Goal: Use online tool/utility: Utilize a website feature to perform a specific function

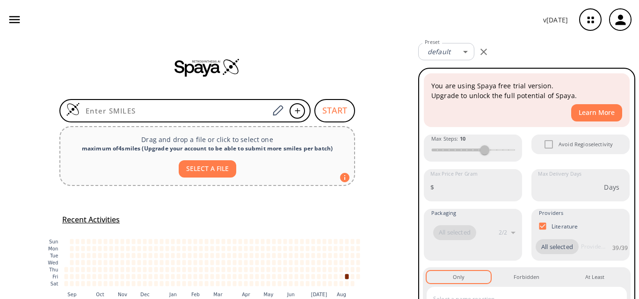
click at [125, 113] on input at bounding box center [174, 110] width 189 height 9
paste input "N=C(N)NNC(C1=CC=CC(C(NNC(N)=N)=O)=C1)=O"
type input "N=C(N)NNC(C1=CC=CC(C(NNC(N)=N)=O)=C1)=O"
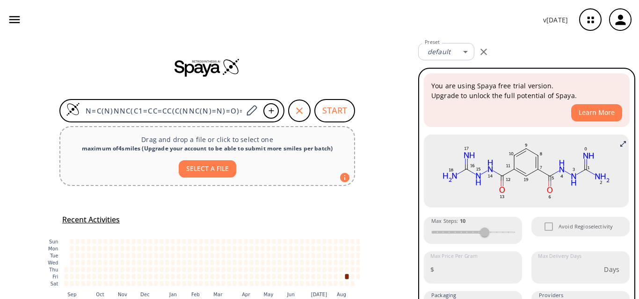
click at [200, 169] on button "SELECT A FILE" at bounding box center [208, 168] width 58 height 17
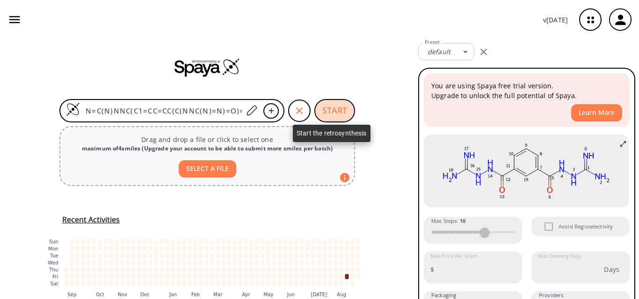
click at [329, 108] on button "START" at bounding box center [334, 110] width 41 height 23
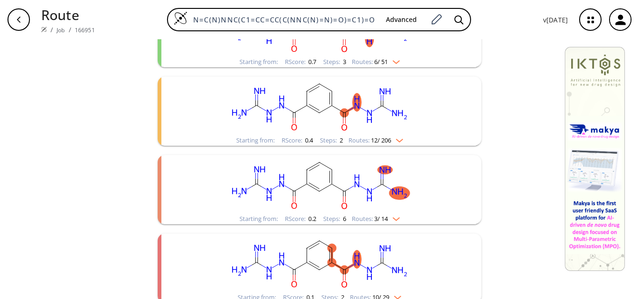
scroll to position [168, 0]
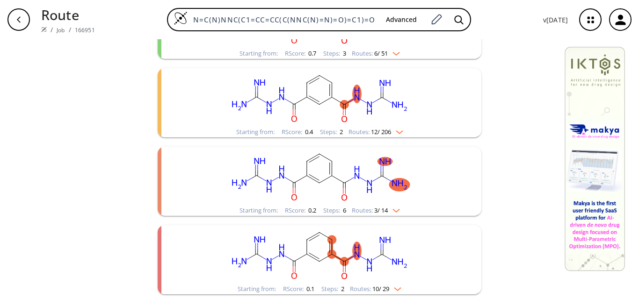
click at [334, 250] on rect "clusters" at bounding box center [319, 254] width 243 height 58
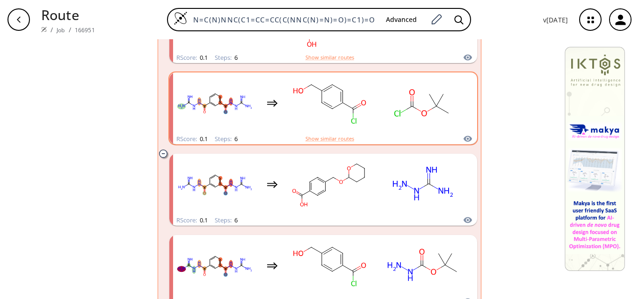
scroll to position [823, 0]
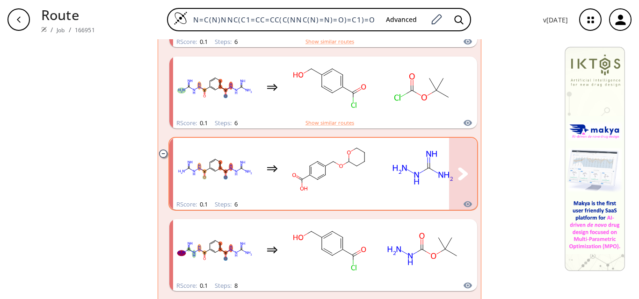
click at [396, 185] on rect "clusters" at bounding box center [423, 168] width 84 height 58
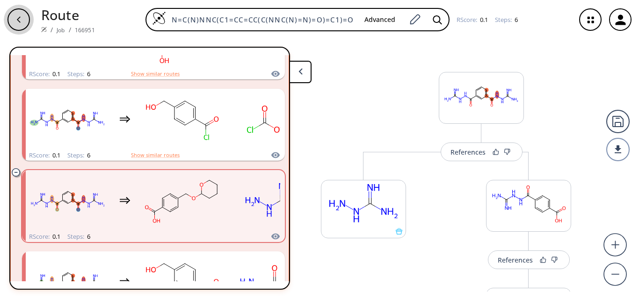
click at [15, 20] on icon "button" at bounding box center [18, 19] width 7 height 7
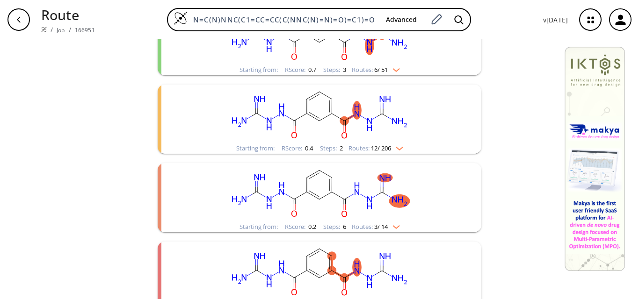
scroll to position [168, 0]
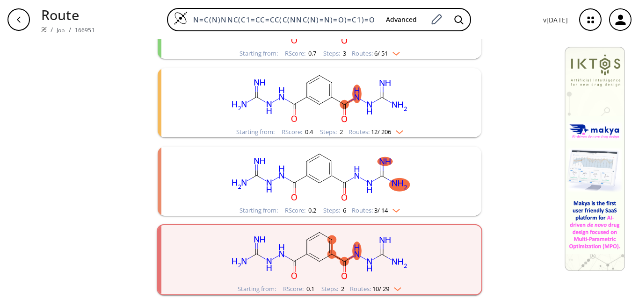
click at [346, 107] on rect "clusters" at bounding box center [319, 97] width 243 height 58
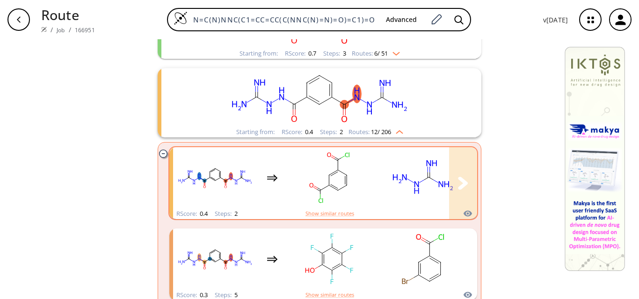
click at [431, 184] on rect "clusters" at bounding box center [423, 178] width 84 height 58
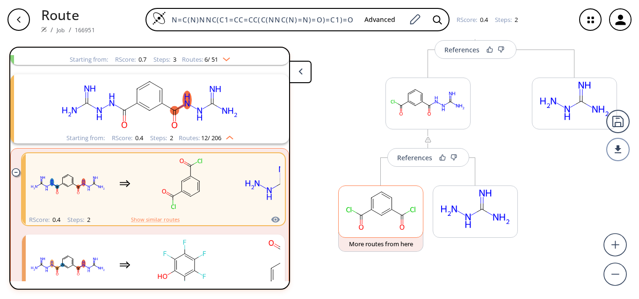
scroll to position [105, 0]
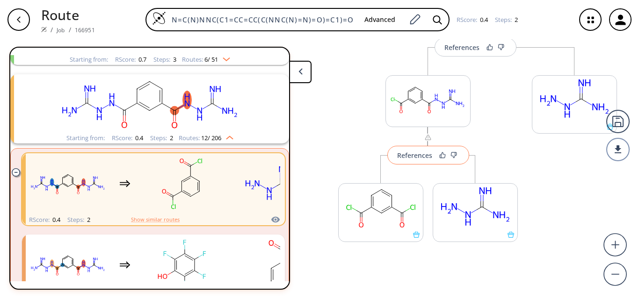
click at [419, 158] on div "References" at bounding box center [414, 155] width 35 height 6
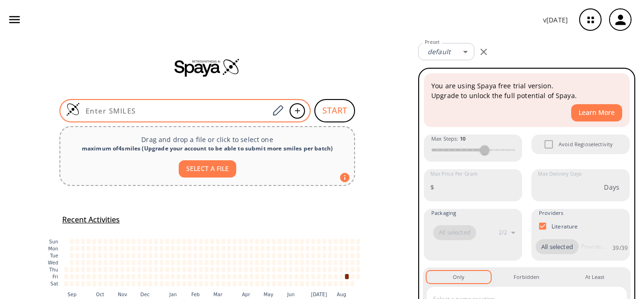
click at [125, 116] on div at bounding box center [184, 110] width 251 height 23
paste input "N=C(N)NNC(C1=CC=CC(C(NNC(N)=N)=O)=C1)=O"
type input "N=C(N)NNC(C1=CC=CC(C(NNC(N)=N)=O)=C1)=O"
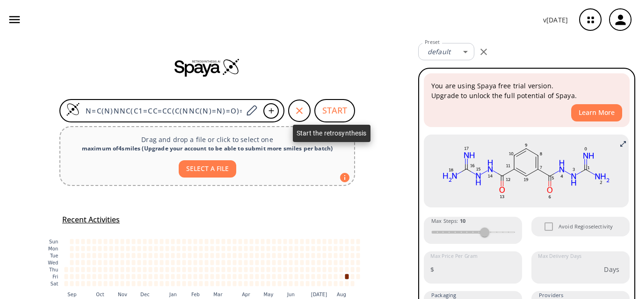
click at [334, 113] on button "START" at bounding box center [334, 110] width 41 height 23
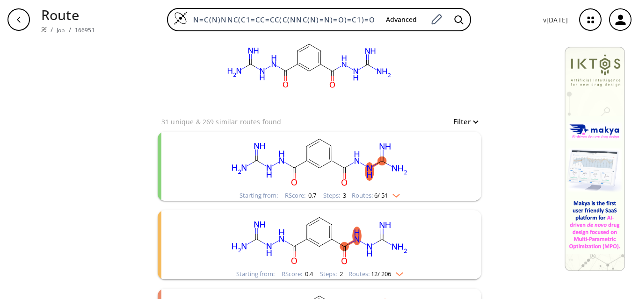
scroll to position [47, 0]
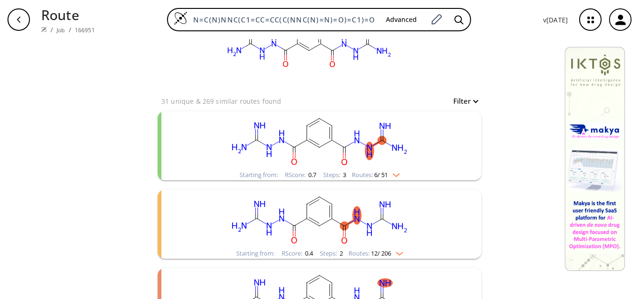
click at [340, 162] on ellipse "clusters" at bounding box center [344, 162] width 9 height 9
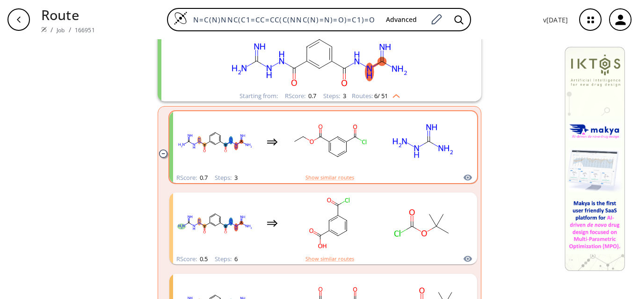
scroll to position [140, 0]
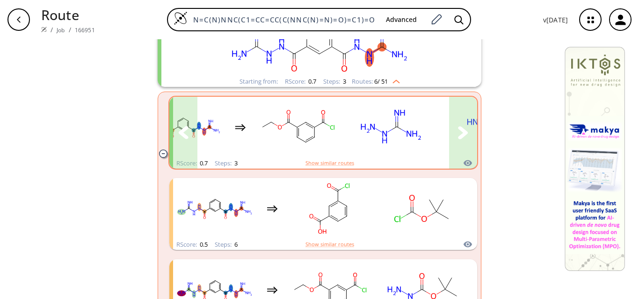
click at [459, 131] on icon "clusters" at bounding box center [463, 132] width 10 height 13
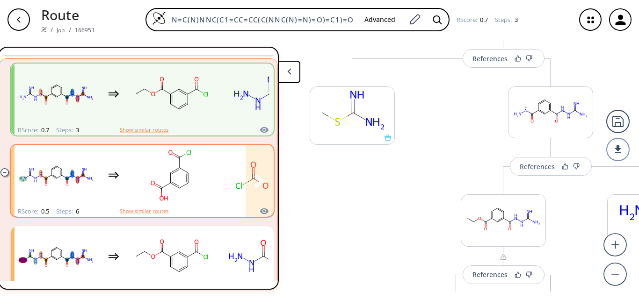
scroll to position [115, 0]
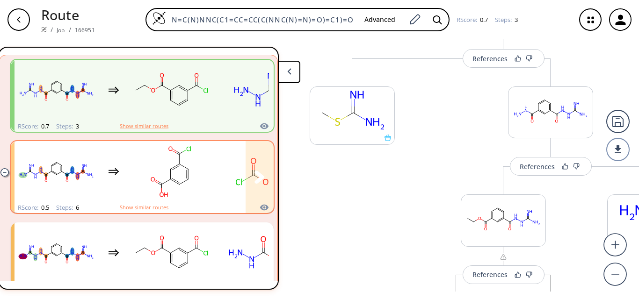
click at [196, 194] on rect "clusters" at bounding box center [171, 172] width 84 height 58
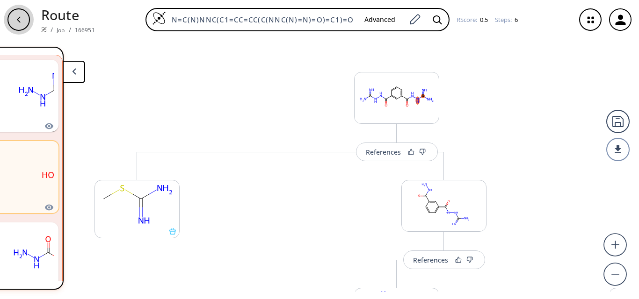
click at [23, 18] on div "button" at bounding box center [18, 19] width 22 height 22
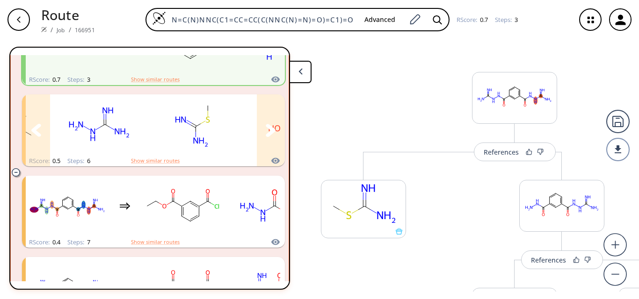
scroll to position [209, 0]
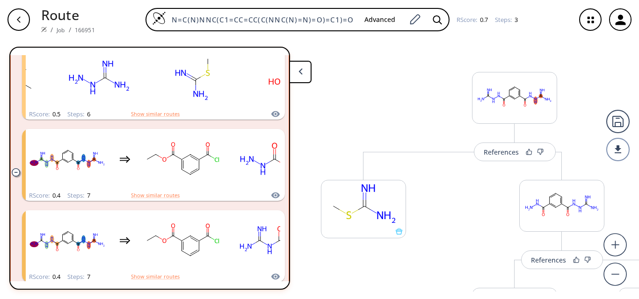
click at [13, 20] on div "button" at bounding box center [18, 19] width 22 height 22
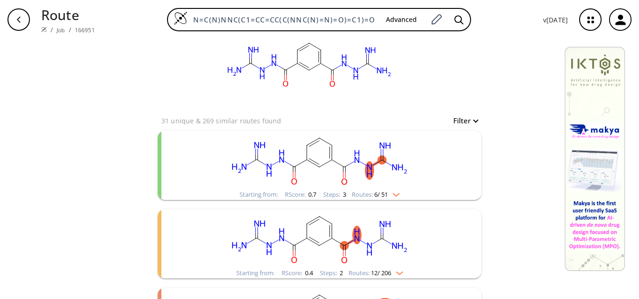
scroll to position [47, 0]
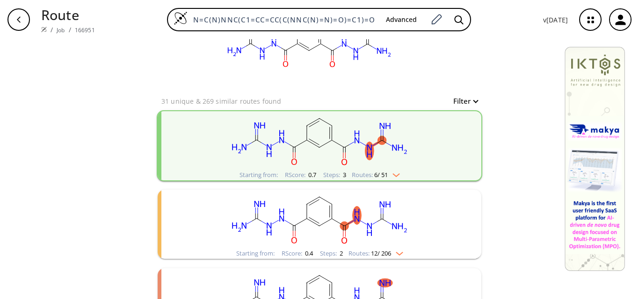
click at [319, 235] on rect "clusters" at bounding box center [319, 219] width 243 height 58
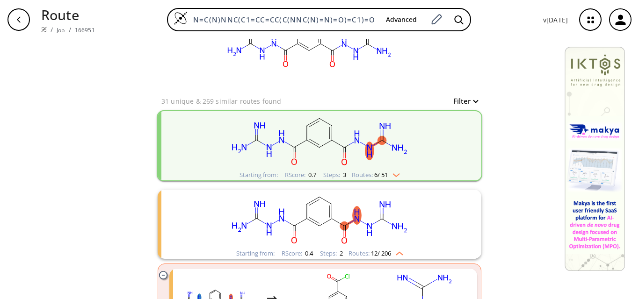
scroll to position [187, 0]
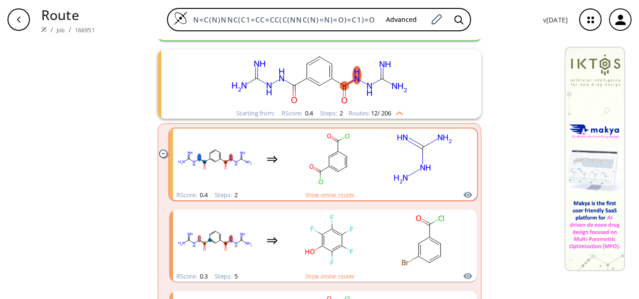
click at [367, 163] on rect "clusters" at bounding box center [329, 159] width 84 height 58
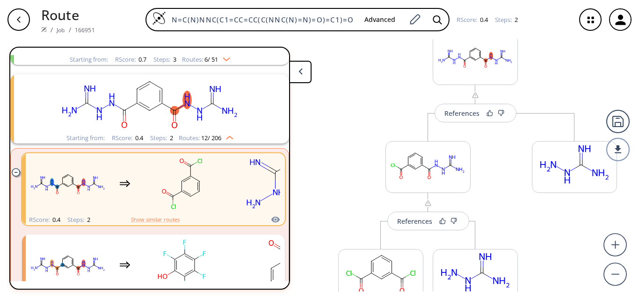
scroll to position [105, 0]
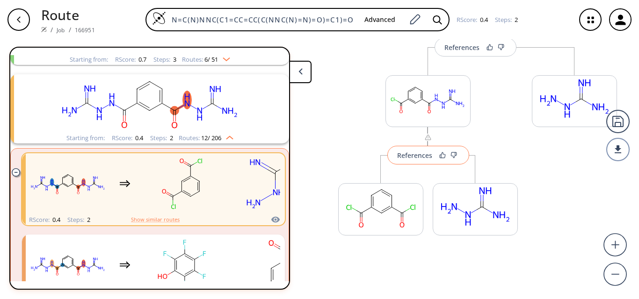
click at [403, 157] on div "References" at bounding box center [414, 155] width 35 height 6
